Goal: Check status: Check status

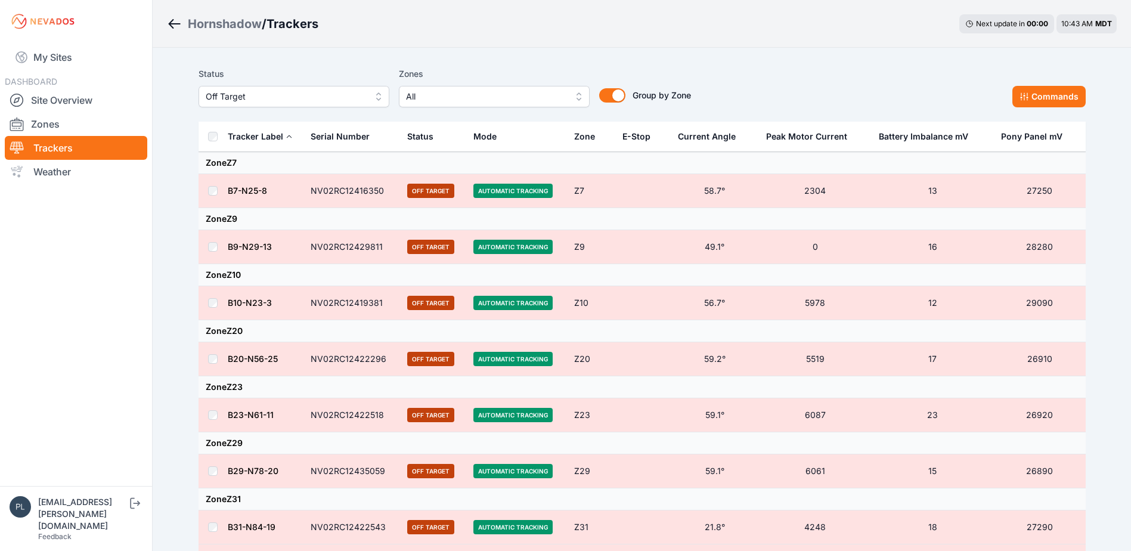
scroll to position [2310, 0]
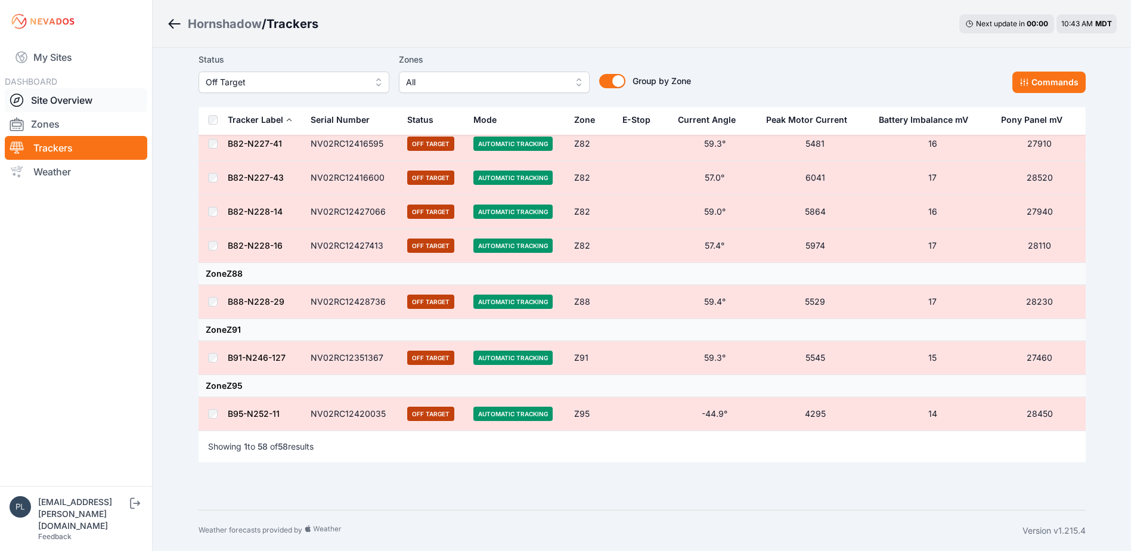
click at [73, 99] on link "Site Overview" at bounding box center [76, 100] width 142 height 24
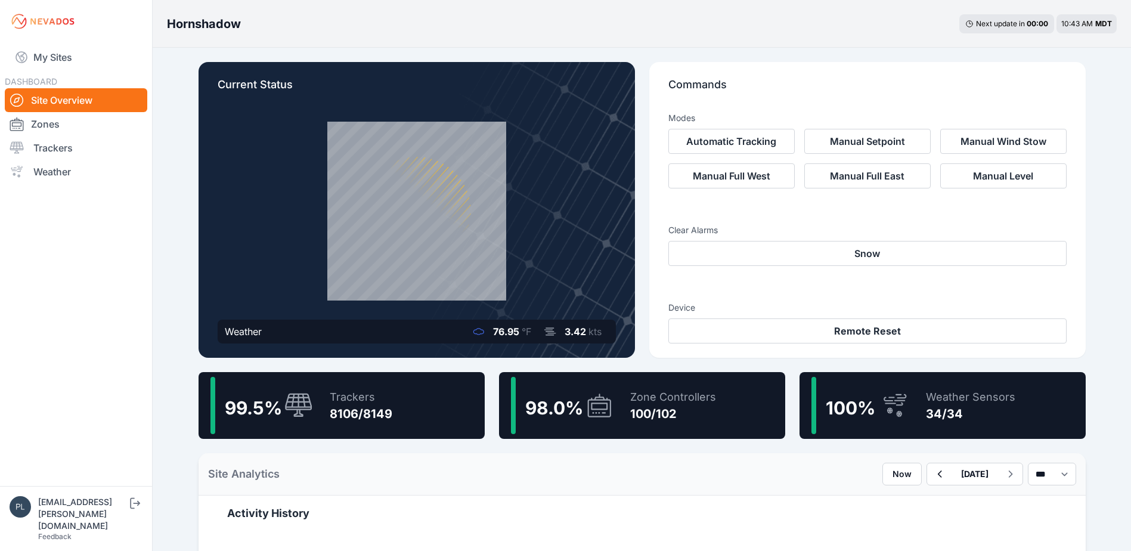
click at [325, 418] on div "Trackers 8106/8149" at bounding box center [355, 405] width 75 height 57
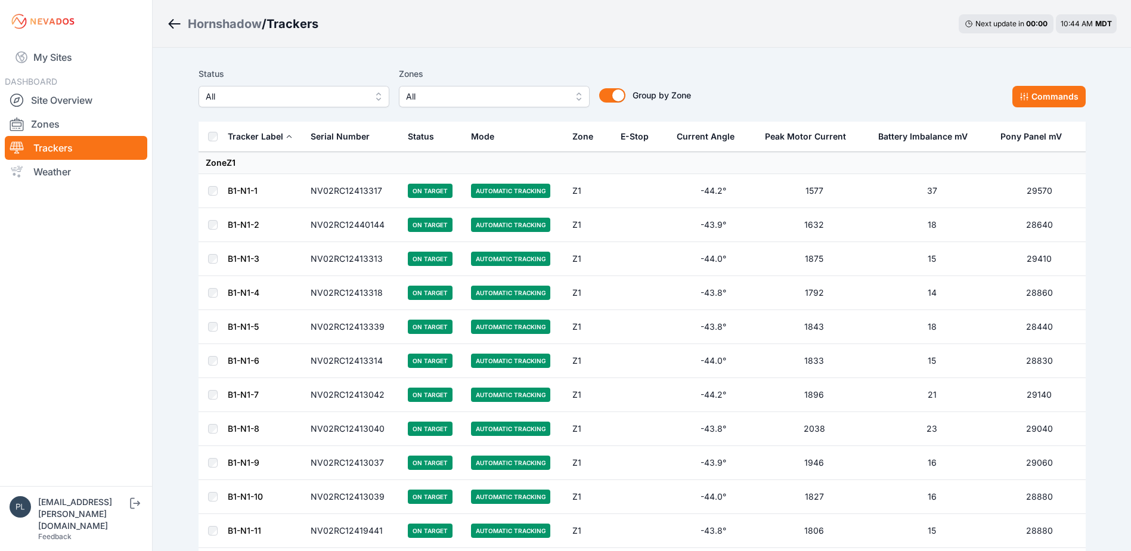
click at [290, 96] on span "All" at bounding box center [286, 96] width 160 height 14
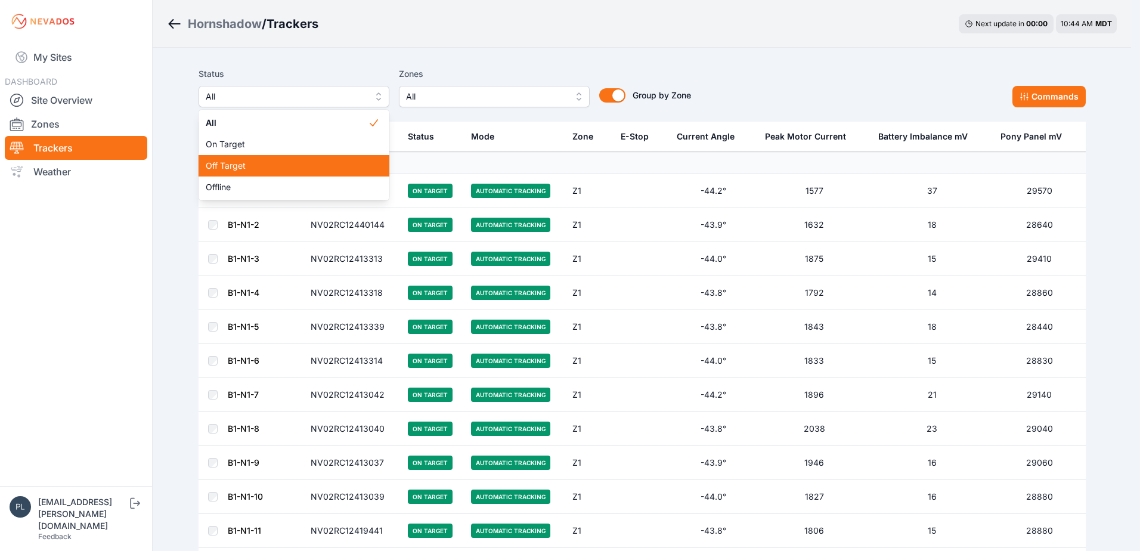
click at [281, 166] on span "Off Target" at bounding box center [287, 166] width 162 height 12
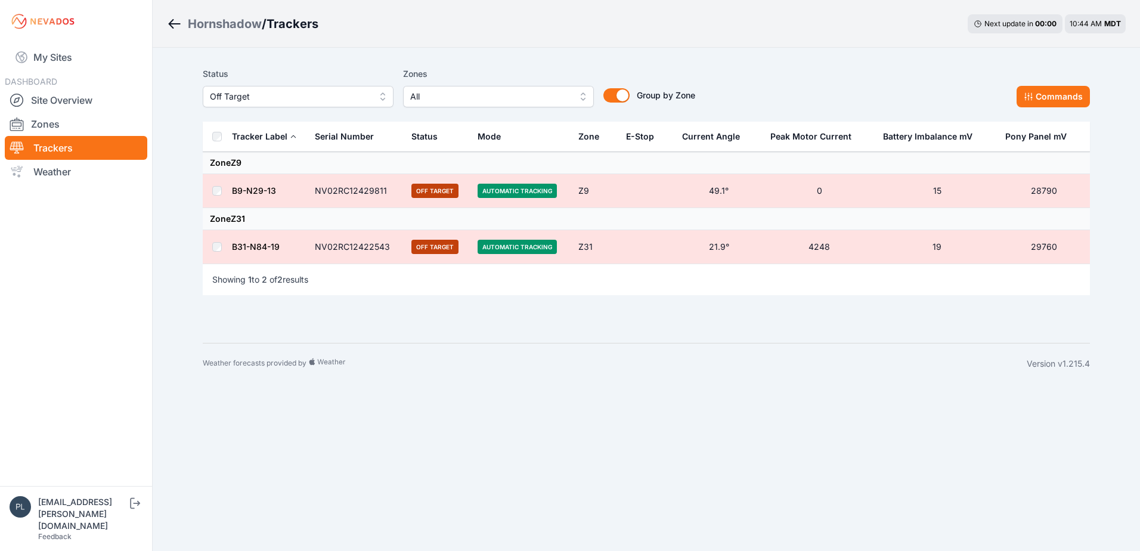
click at [337, 98] on span "Off Target" at bounding box center [290, 96] width 160 height 14
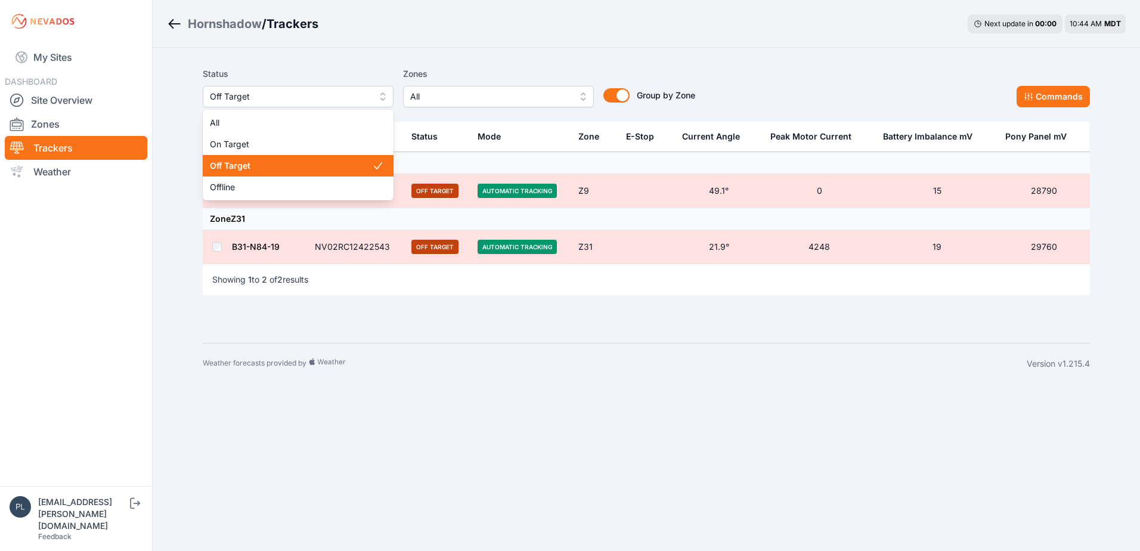
click at [352, 43] on div "Hornshadow / Trackers Next update in 00 : 00 10:44 AM MDT Status Off Target All…" at bounding box center [570, 192] width 1140 height 384
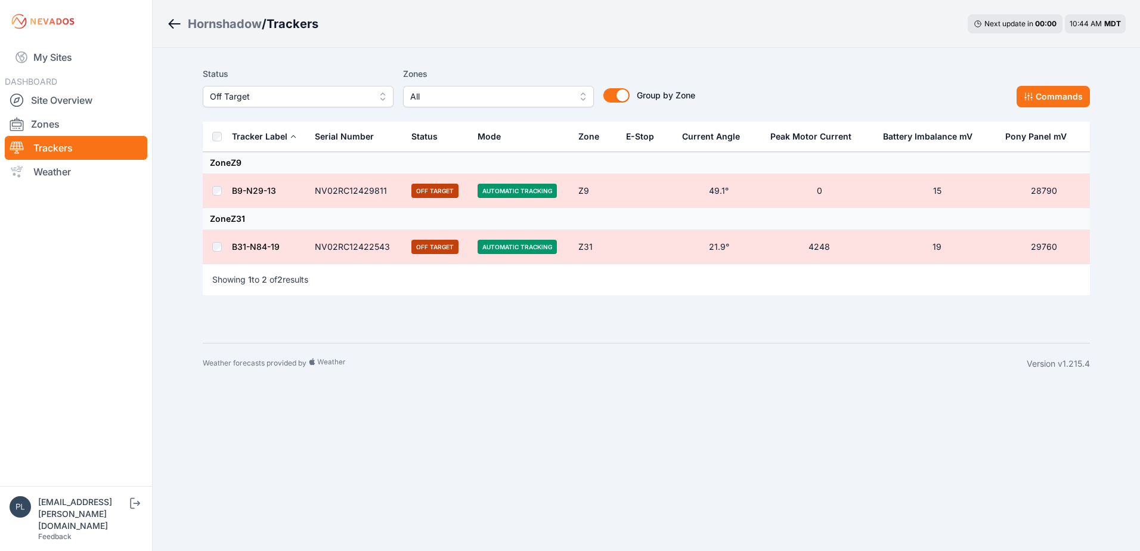
click at [271, 178] on td "B9-N29-13" at bounding box center [269, 191] width 76 height 34
click at [269, 187] on link "B9-N29-13" at bounding box center [254, 190] width 44 height 10
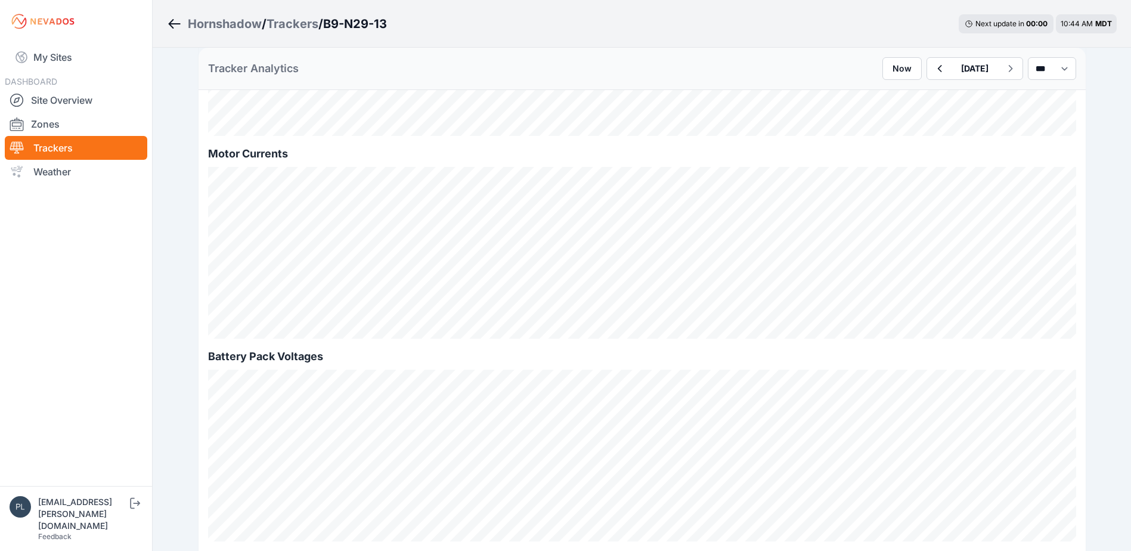
scroll to position [715, 0]
